Goal: Task Accomplishment & Management: Use online tool/utility

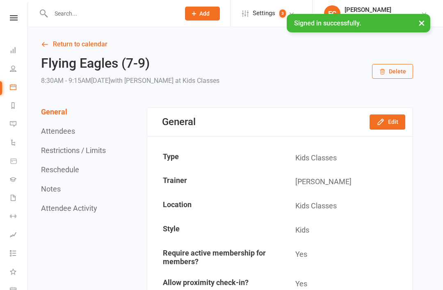
click at [5, 50] on li "Dashboard" at bounding box center [13, 51] width 27 height 18
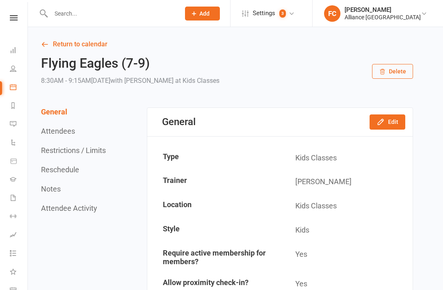
click at [12, 15] on icon at bounding box center [14, 17] width 8 height 5
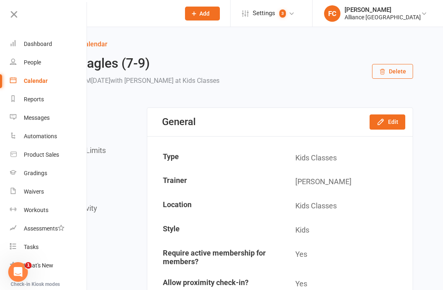
click at [26, 48] on link "Dashboard" at bounding box center [48, 44] width 77 height 18
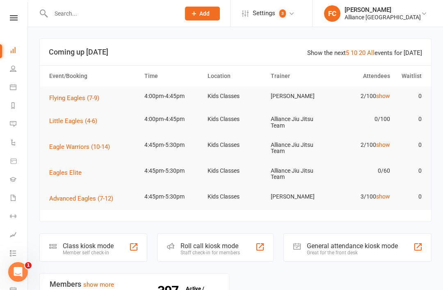
click at [59, 98] on span "Flying Eagles (7-9)" at bounding box center [74, 97] width 50 height 7
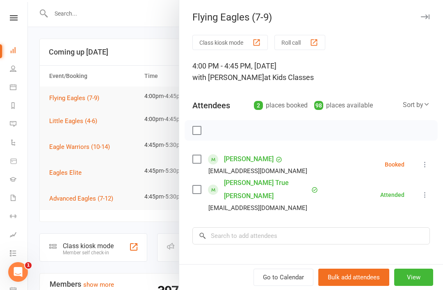
click at [66, 120] on div at bounding box center [235, 145] width 415 height 290
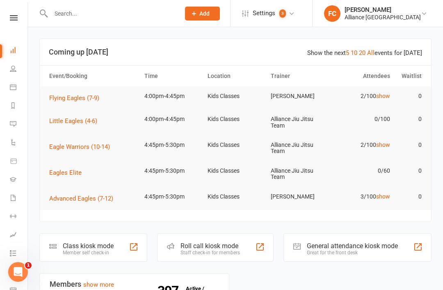
click at [64, 122] on span "Little Eagles (4-6)" at bounding box center [73, 120] width 48 height 7
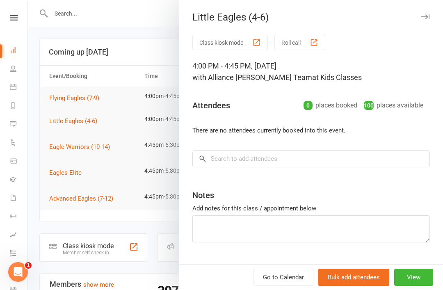
click at [243, 45] on button "Class kiosk mode" at bounding box center [229, 42] width 75 height 15
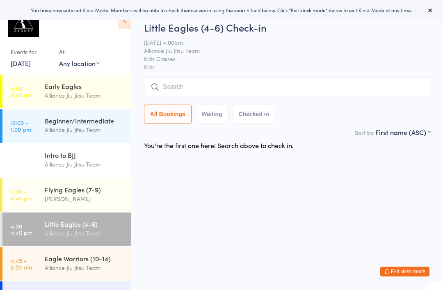
click at [18, 67] on link "[DATE]" at bounding box center [21, 63] width 20 height 9
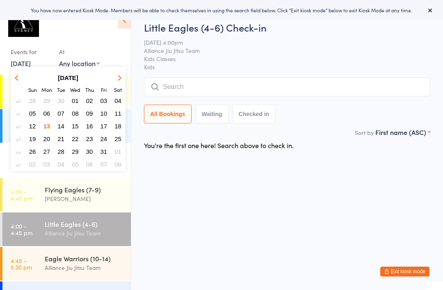
click at [376, 37] on div "Little Eagles (4-6) Check-in 13 Oct 4:00pm Alliance Jiu Jitsu Team Kids Classes…" at bounding box center [287, 73] width 286 height 107
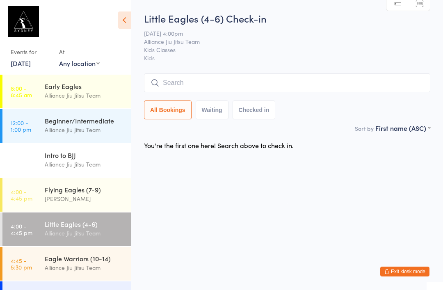
click at [172, 82] on input "search" at bounding box center [287, 82] width 286 height 19
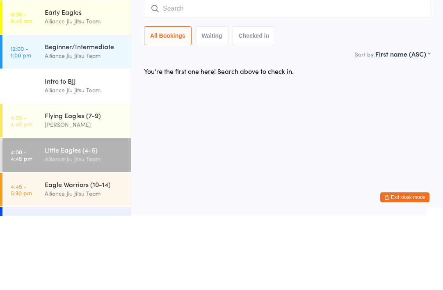
type input "A"
